Goal: Information Seeking & Learning: Learn about a topic

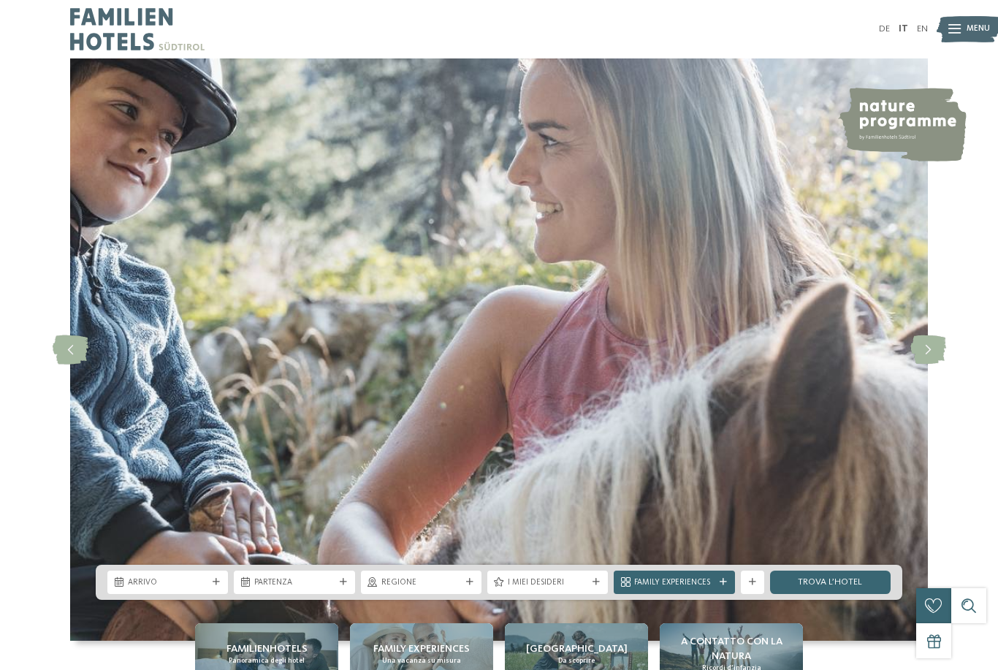
click at [961, 31] on img at bounding box center [968, 29] width 64 height 32
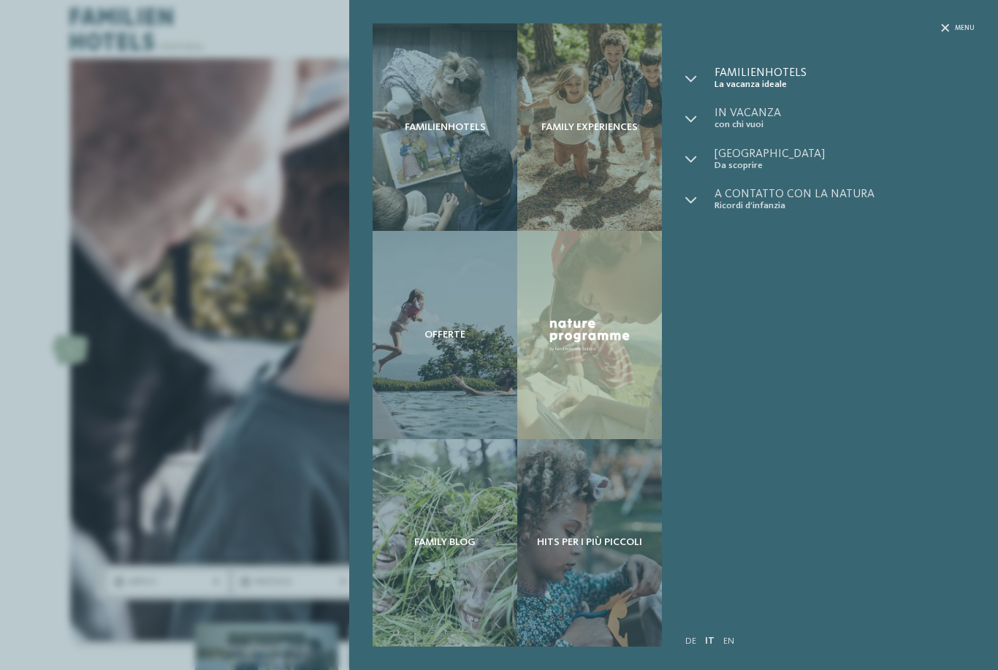
click at [778, 72] on span "Familienhotels" at bounding box center [844, 73] width 260 height 12
click at [696, 77] on icon at bounding box center [691, 79] width 12 height 12
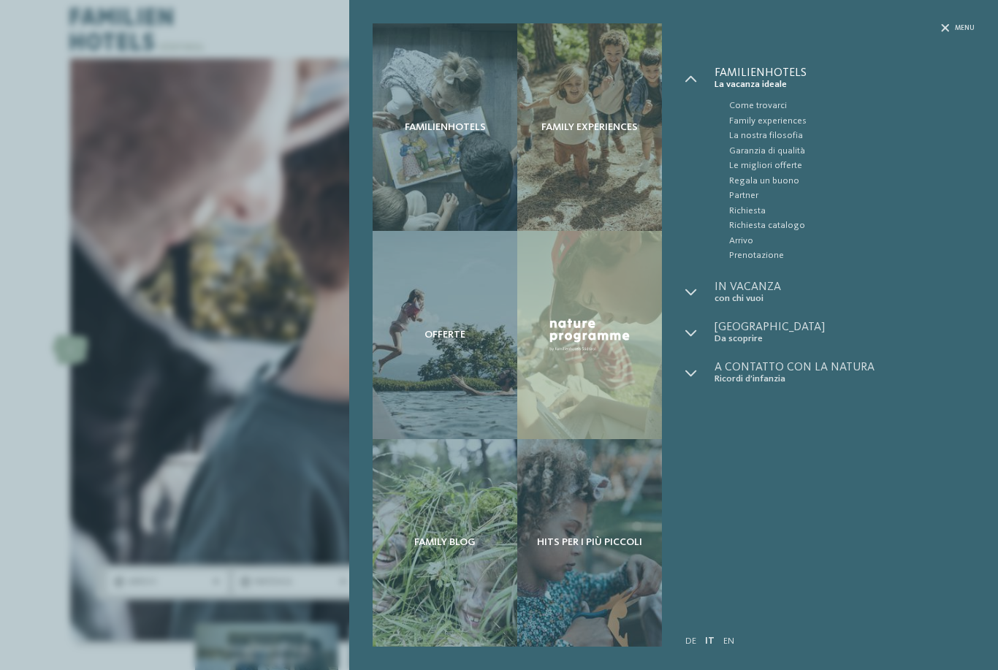
click at [764, 77] on span "Familienhotels" at bounding box center [844, 73] width 260 height 12
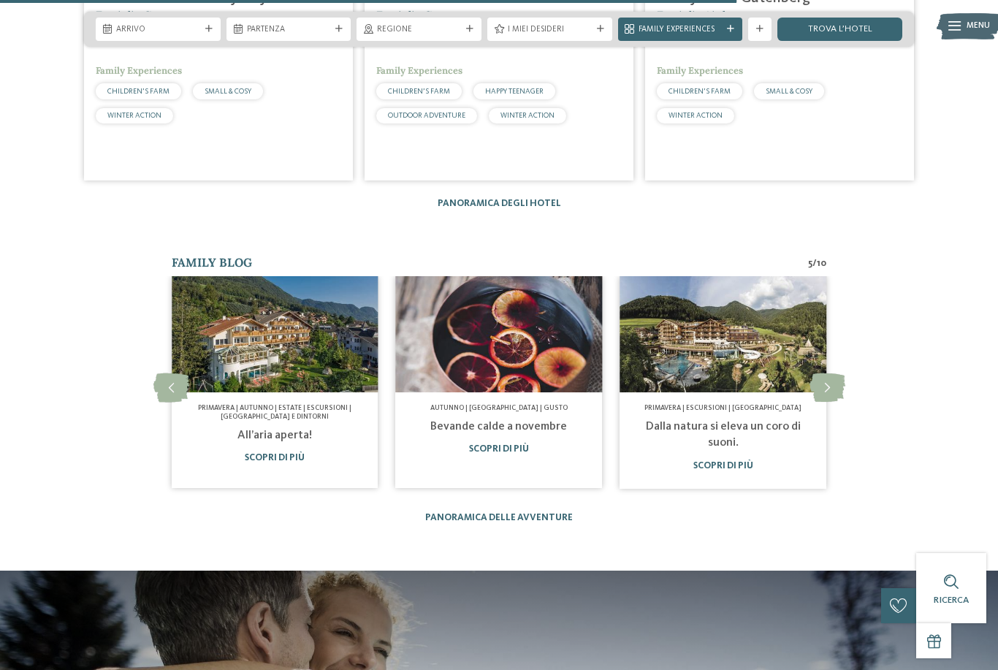
scroll to position [2446, 0]
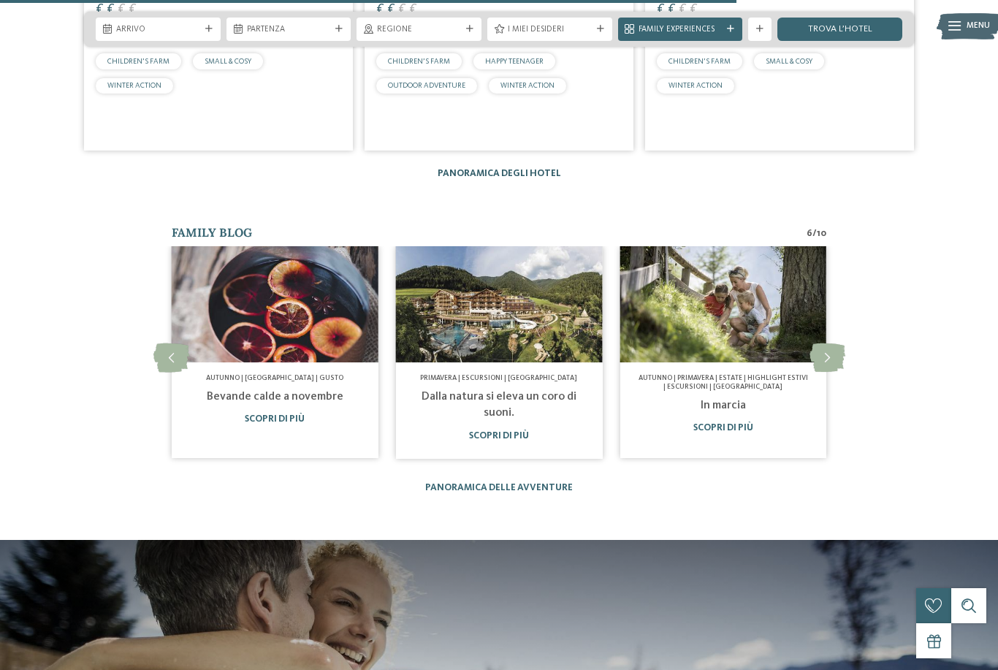
click at [531, 178] on link "Panoramica degli hotel" at bounding box center [499, 173] width 123 height 9
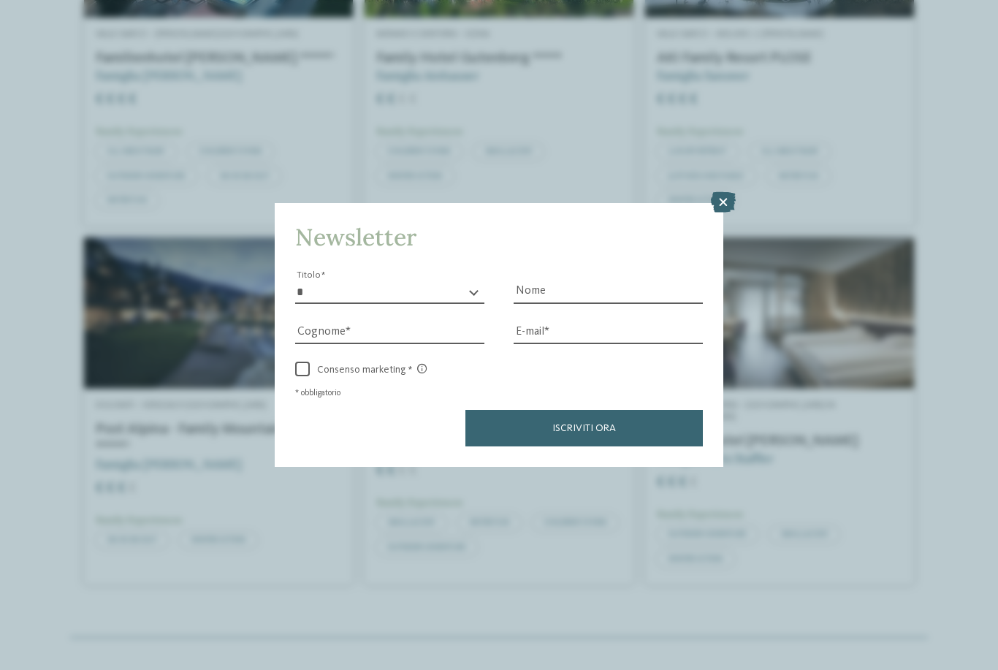
scroll to position [3127, 0]
click at [722, 131] on div "Newsletter * ****** ******* ******** ****** Titolo Nome Cognome Fax" at bounding box center [499, 335] width 998 height 670
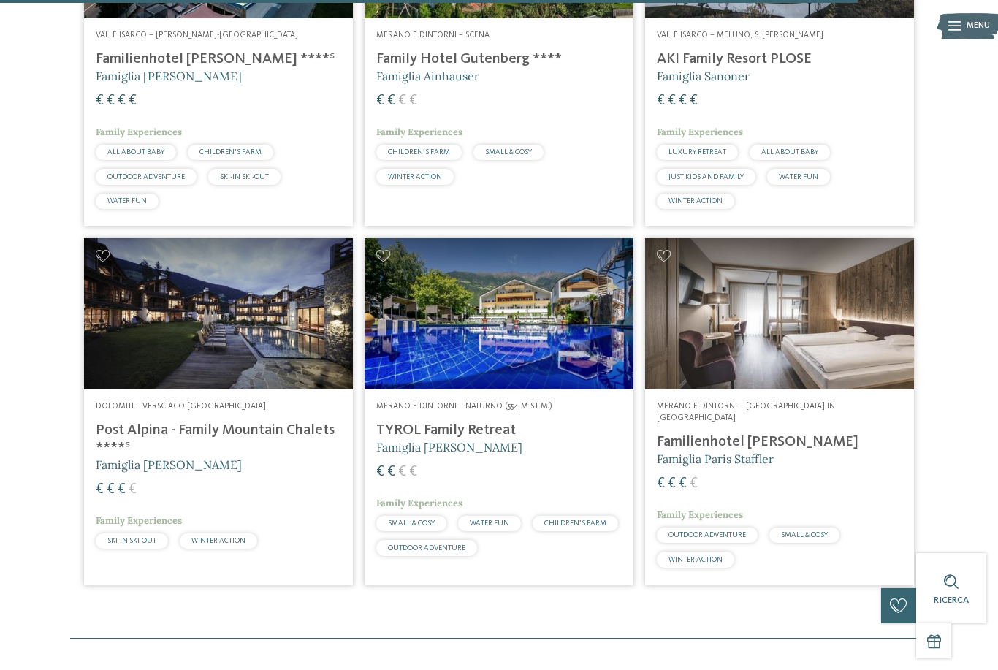
click at [270, 421] on h4 "Post Alpina - Family Mountain Chalets ****ˢ" at bounding box center [218, 438] width 245 height 35
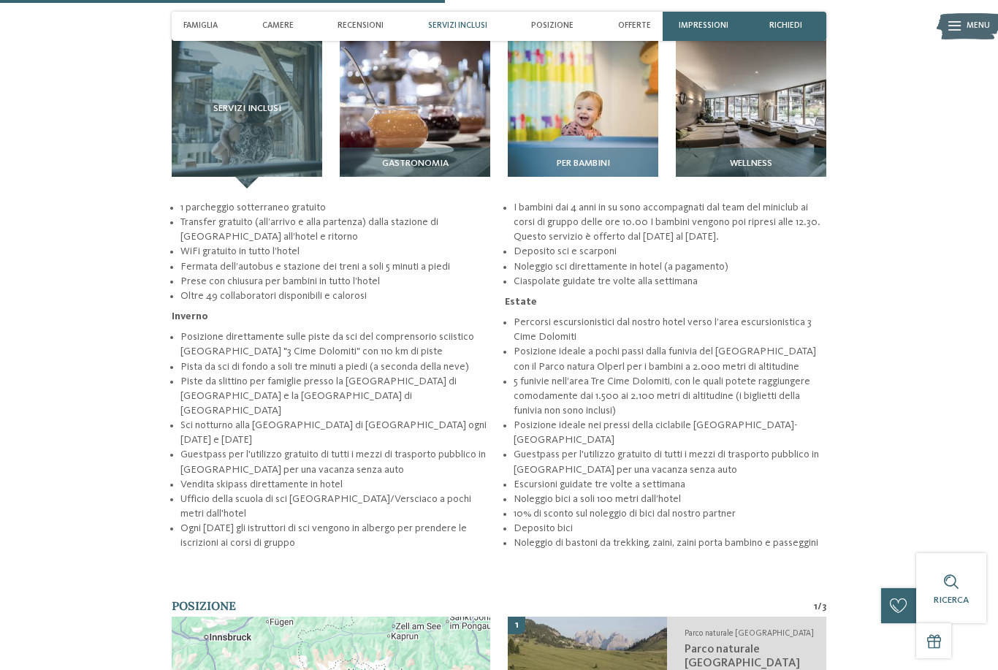
scroll to position [1671, 0]
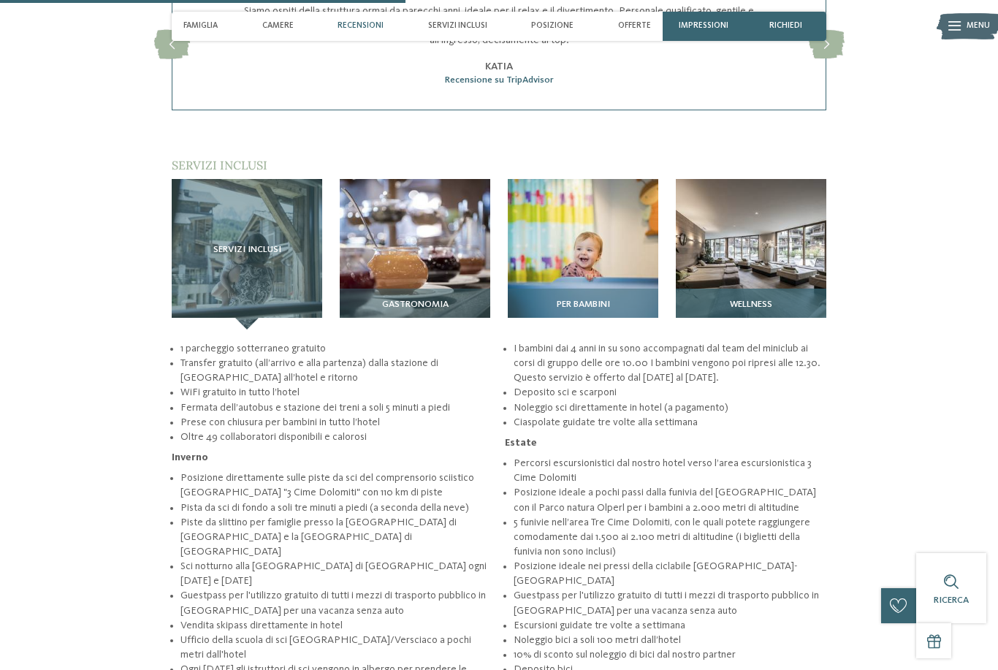
click at [766, 275] on img at bounding box center [751, 254] width 150 height 150
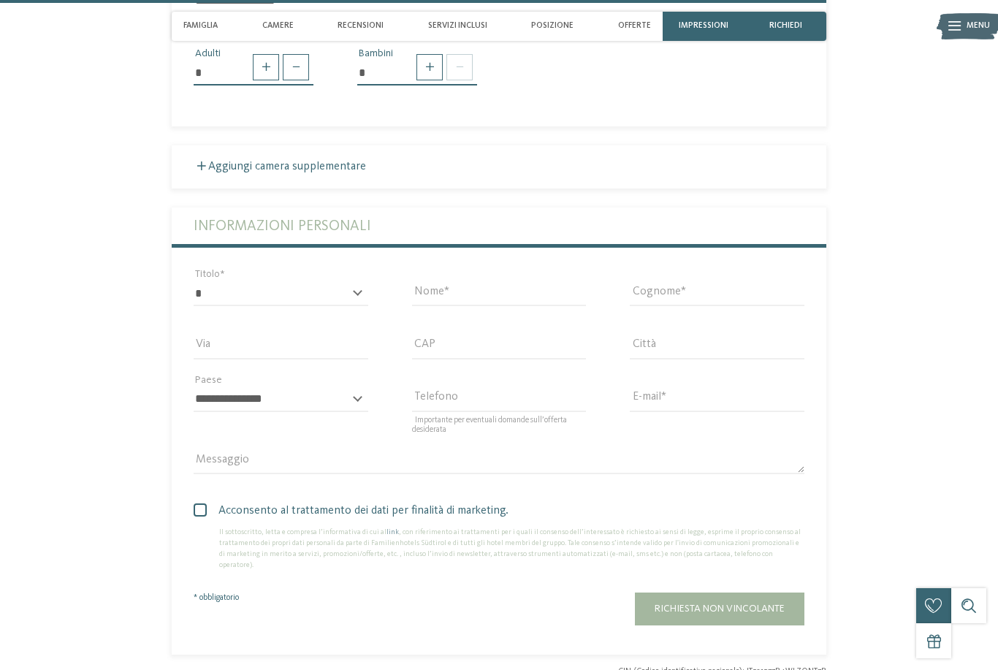
scroll to position [3234, 0]
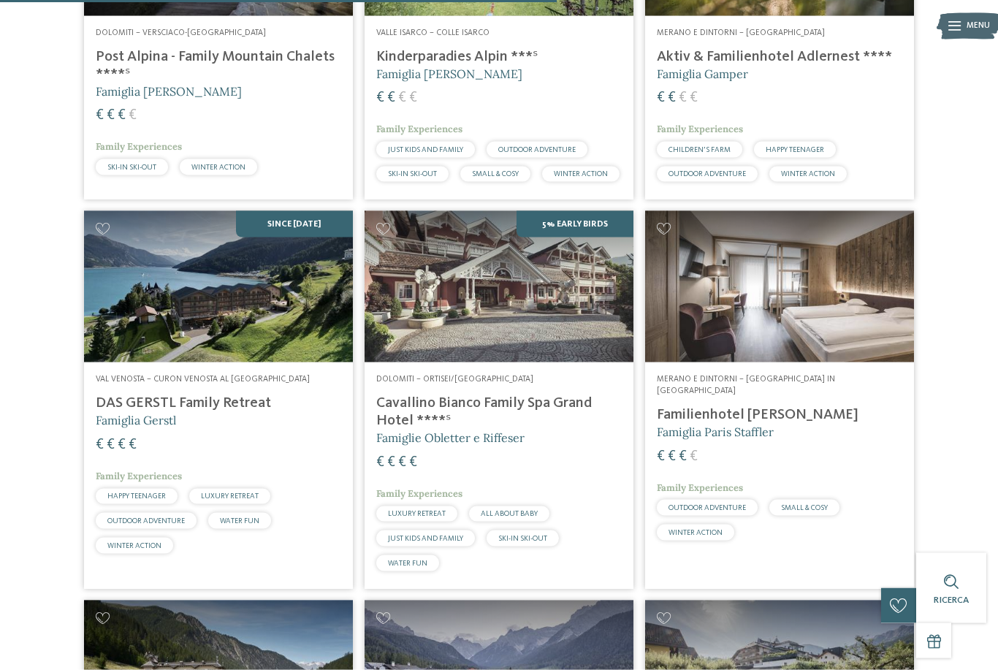
scroll to position [2034, 0]
